Goal: Complete application form

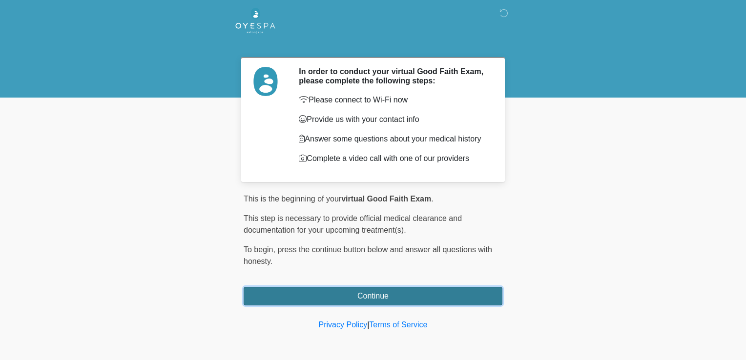
click at [394, 289] on button "Continue" at bounding box center [373, 296] width 259 height 19
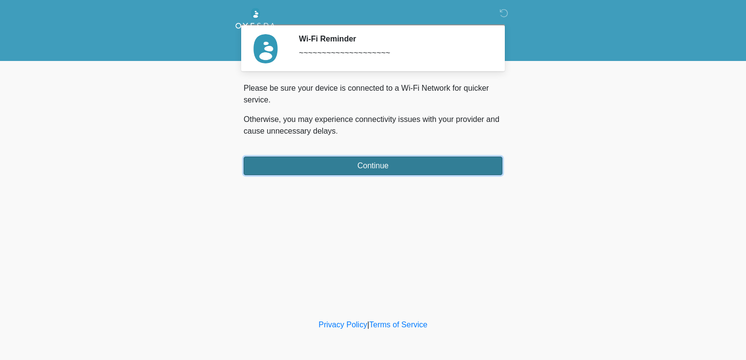
click at [446, 166] on button "Continue" at bounding box center [373, 166] width 259 height 19
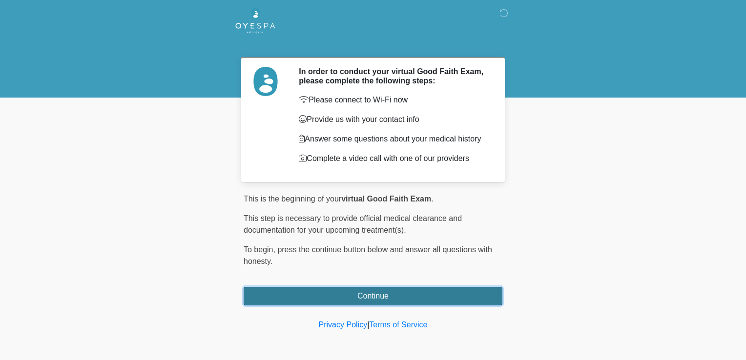
click at [484, 287] on button "Continue" at bounding box center [373, 296] width 259 height 19
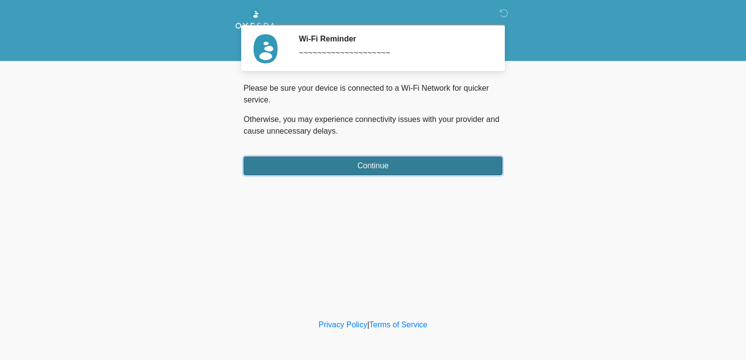
click at [437, 165] on button "Continue" at bounding box center [373, 166] width 259 height 19
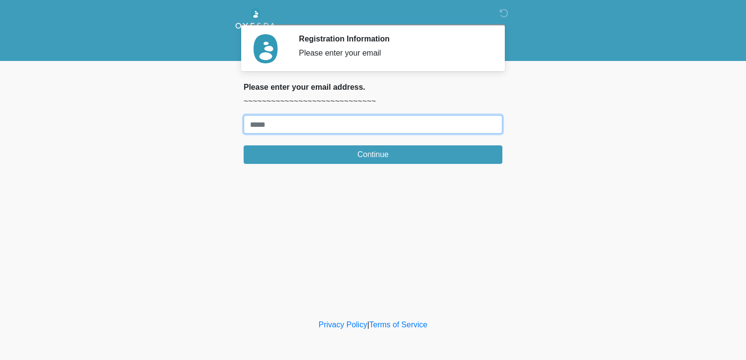
click at [410, 132] on input "Where should we email your treatment plan?" at bounding box center [373, 124] width 259 height 19
type input "**********"
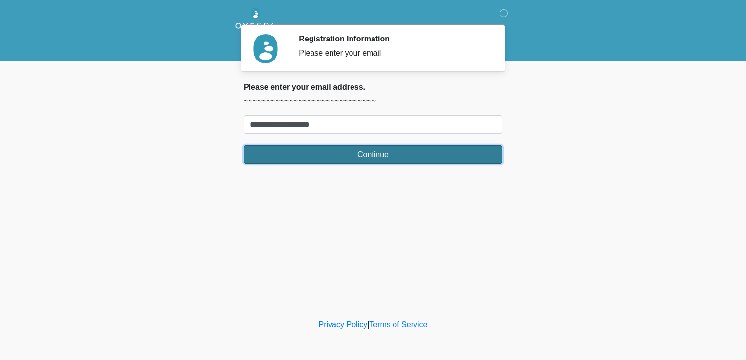
click at [405, 152] on button "Continue" at bounding box center [373, 154] width 259 height 19
